Goal: Information Seeking & Learning: Check status

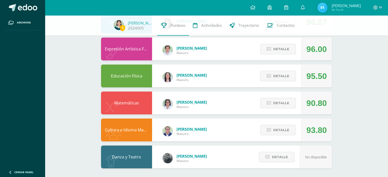
scroll to position [315, 0]
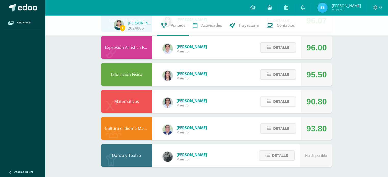
click at [292, 97] on button "Detalle" at bounding box center [278, 102] width 36 height 10
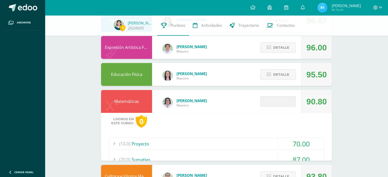
click at [291, 108] on div "Detalle" at bounding box center [277, 101] width 49 height 23
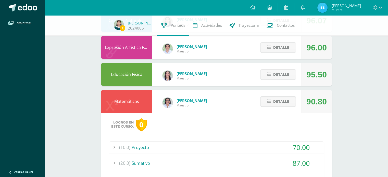
click at [286, 103] on span "Detalle" at bounding box center [281, 101] width 16 height 9
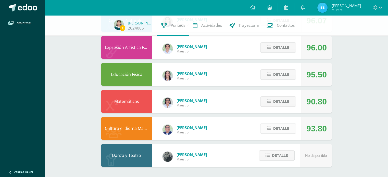
click at [285, 124] on button "Detalle" at bounding box center [278, 129] width 36 height 10
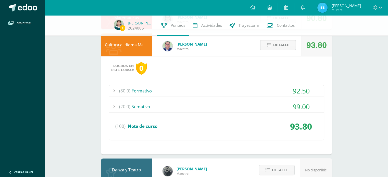
scroll to position [413, 0]
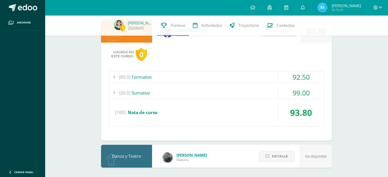
click at [131, 76] on div "(80.0) Formativo" at bounding box center [216, 76] width 215 height 11
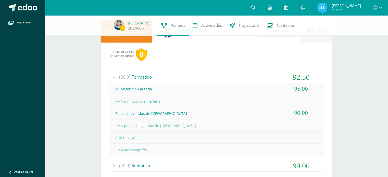
click at [129, 76] on span "(80.0)" at bounding box center [124, 76] width 11 height 11
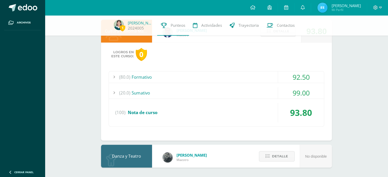
click at [131, 98] on div "(20.0) [GEOGRAPHIC_DATA]" at bounding box center [216, 92] width 215 height 11
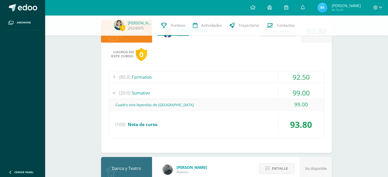
click at [129, 93] on span "(20.0)" at bounding box center [124, 92] width 11 height 11
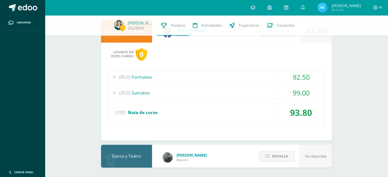
click at [133, 79] on div "(80.0) Formativo" at bounding box center [216, 76] width 215 height 11
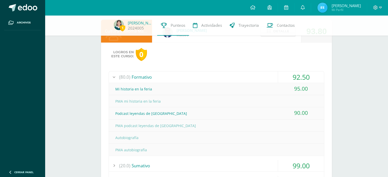
click at [116, 80] on div at bounding box center [114, 76] width 10 height 11
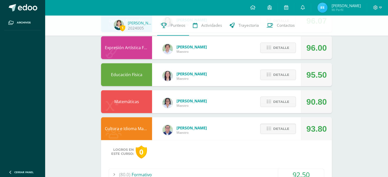
scroll to position [312, 0]
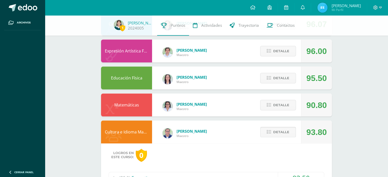
click at [276, 131] on span "Detalle" at bounding box center [281, 132] width 16 height 9
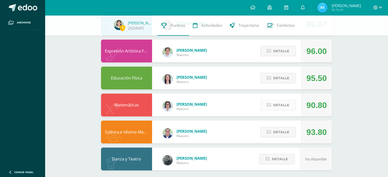
click at [269, 108] on button "Detalle" at bounding box center [278, 105] width 36 height 10
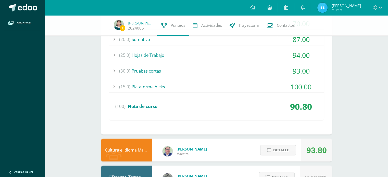
scroll to position [441, 0]
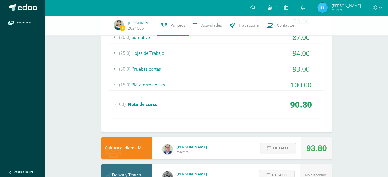
click at [193, 89] on div "(15.0) Plataforma Aleks" at bounding box center [216, 84] width 215 height 11
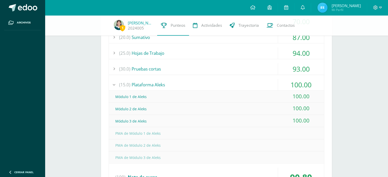
click at [163, 79] on div "(15.0) Plataforma Aleks" at bounding box center [216, 84] width 215 height 11
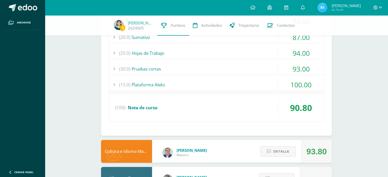
click at [170, 70] on div "(30.0) Pruebas cortas" at bounding box center [216, 68] width 215 height 11
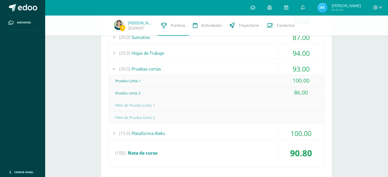
click at [157, 64] on div "(30.0) Pruebas cortas" at bounding box center [216, 68] width 215 height 11
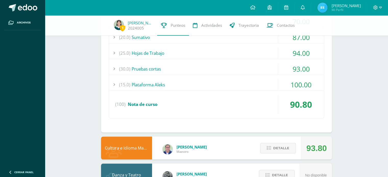
click at [152, 53] on div "(25.0) Hojas de Trabajo" at bounding box center [216, 52] width 215 height 11
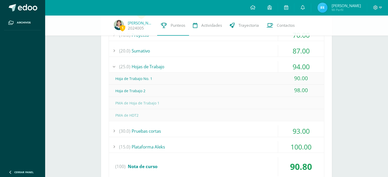
scroll to position [417, 0]
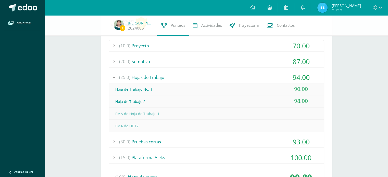
click at [170, 75] on div "(25.0) Hojas de Trabajo" at bounding box center [216, 77] width 215 height 11
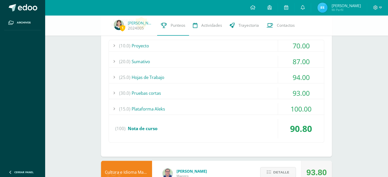
click at [154, 58] on div "(20.0) [GEOGRAPHIC_DATA]" at bounding box center [216, 61] width 215 height 11
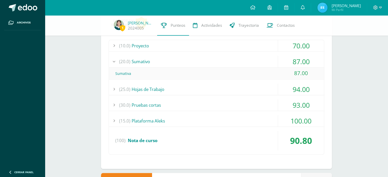
click at [143, 50] on div "(10.0) Proyecto" at bounding box center [216, 45] width 215 height 11
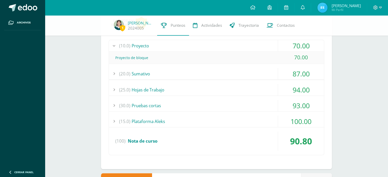
click at [141, 44] on div "(10.0) Proyecto" at bounding box center [216, 45] width 215 height 11
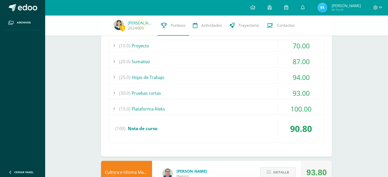
click at [142, 44] on div "(10.0) Proyecto" at bounding box center [216, 45] width 215 height 11
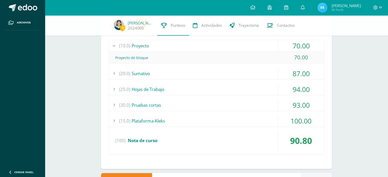
scroll to position [415, 0]
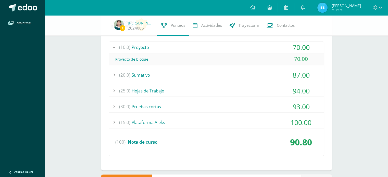
click at [169, 72] on div "(20.0) [GEOGRAPHIC_DATA]" at bounding box center [216, 74] width 215 height 11
click at [174, 85] on div "(25.0) Hojas de Trabajo" at bounding box center [216, 90] width 215 height 11
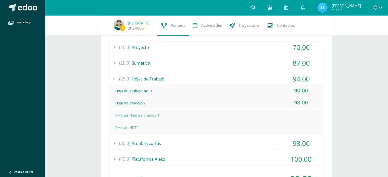
click at [207, 147] on div "(30.0) Pruebas cortas" at bounding box center [216, 143] width 215 height 11
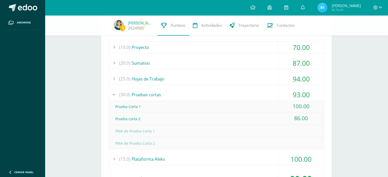
click at [215, 164] on div "(15.0) Plataforma Aleks" at bounding box center [216, 159] width 215 height 11
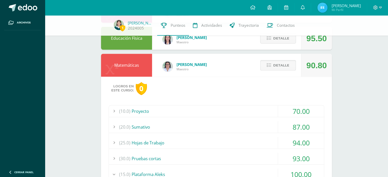
click at [263, 66] on button "Detalle" at bounding box center [278, 65] width 36 height 10
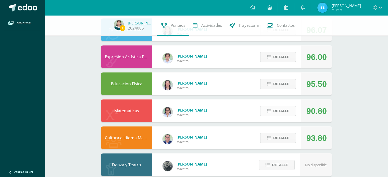
scroll to position [291, 0]
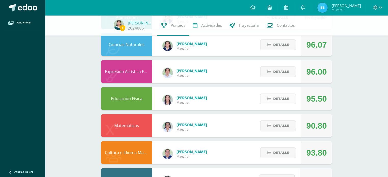
click at [273, 103] on button "Detalle" at bounding box center [278, 99] width 36 height 10
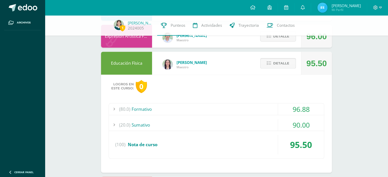
scroll to position [328, 0]
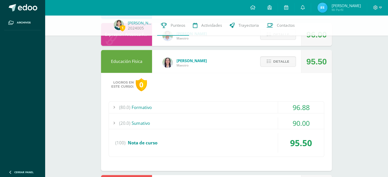
click at [226, 118] on div "(20.0) [GEOGRAPHIC_DATA]" at bounding box center [216, 123] width 215 height 11
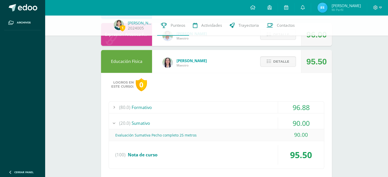
click at [213, 107] on div "(80.0) Formativo" at bounding box center [216, 107] width 215 height 11
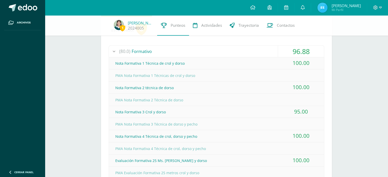
scroll to position [385, 0]
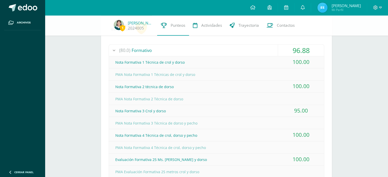
click at [174, 40] on div "Logros en este curso: 0 (80.0) Formativo 96.88 Nota Formativa 1 Técnica de crol…" at bounding box center [216, 162] width 231 height 293
click at [195, 52] on div "(80.0) Formativo" at bounding box center [216, 50] width 215 height 11
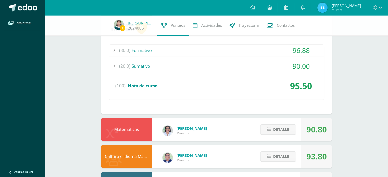
click at [215, 70] on div "(20.0) [GEOGRAPHIC_DATA]" at bounding box center [216, 66] width 215 height 11
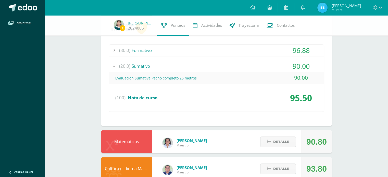
click at [215, 66] on div "(20.0) [GEOGRAPHIC_DATA]" at bounding box center [216, 66] width 215 height 11
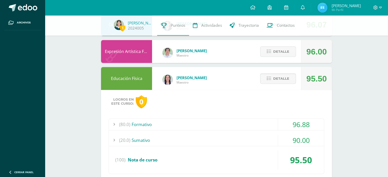
scroll to position [311, 0]
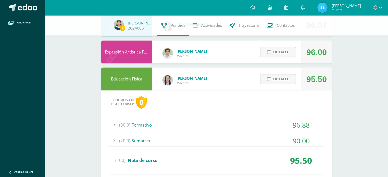
click at [271, 80] on icon at bounding box center [269, 79] width 4 height 4
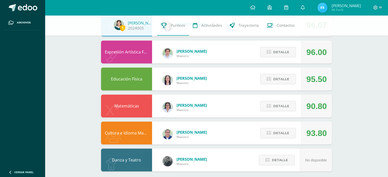
click at [265, 60] on div "Detalle" at bounding box center [277, 52] width 49 height 23
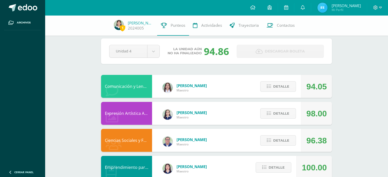
scroll to position [0, 0]
